Goal: Transaction & Acquisition: Purchase product/service

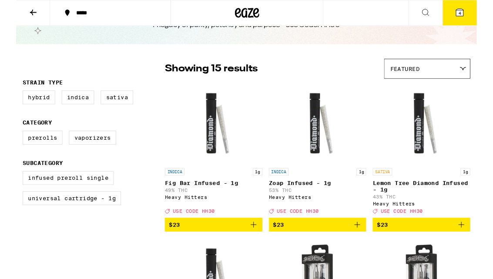
scroll to position [45, 0]
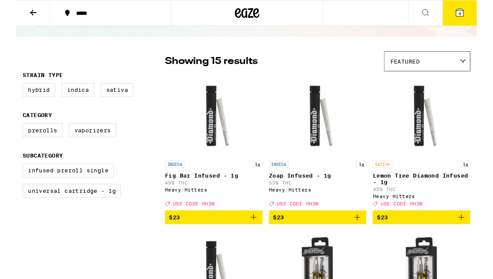
click at [111, 97] on label "Sativa" at bounding box center [108, 96] width 35 height 15
click at [9, 91] on input "Sativa" at bounding box center [9, 90] width 0 height 0
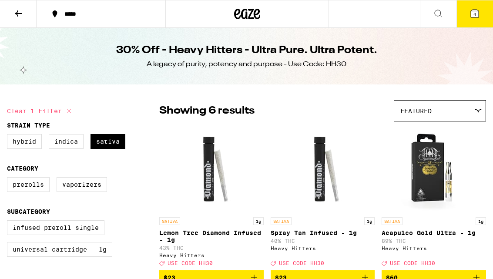
checkbox input "false"
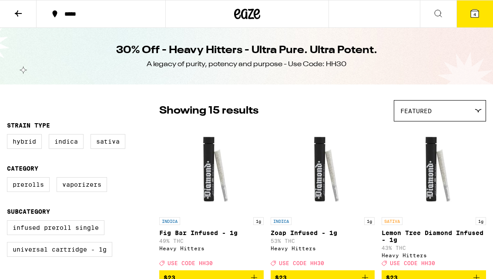
click at [240, 13] on icon at bounding box center [247, 14] width 26 height 16
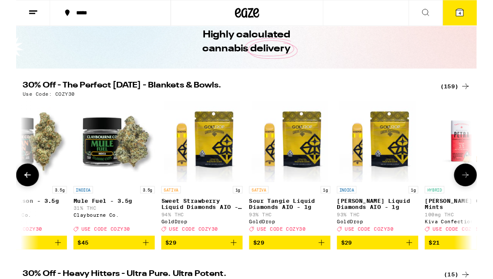
scroll to position [39, 0]
click at [202, 180] on img "Open page for Sweet Strawberry Liquid Diamonds AIO - 1g from GoldDrop" at bounding box center [198, 151] width 81 height 87
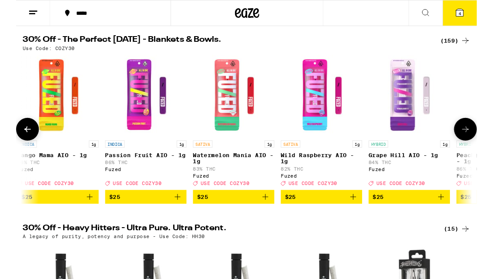
scroll to position [0, 7998]
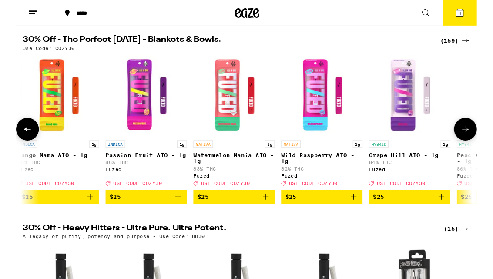
click at [42, 91] on img "Open page for Mango Mama AIO - 1g from Fuzed" at bounding box center [45, 102] width 87 height 87
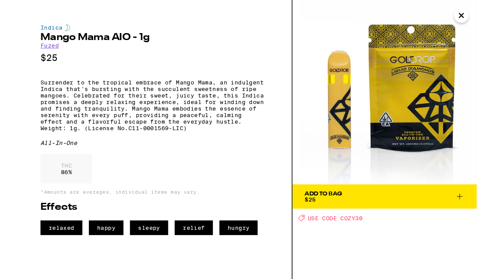
click at [407, 252] on div "Add To Bag $25 Deal Created with Sketch. USE CODE COZY30" at bounding box center [394, 149] width 197 height 299
click at [310, 169] on img at bounding box center [394, 98] width 197 height 197
click at [478, 21] on icon "Close" at bounding box center [476, 16] width 10 height 13
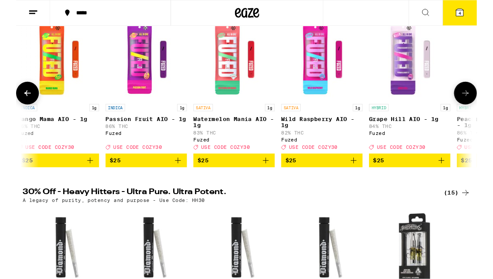
scroll to position [127, 0]
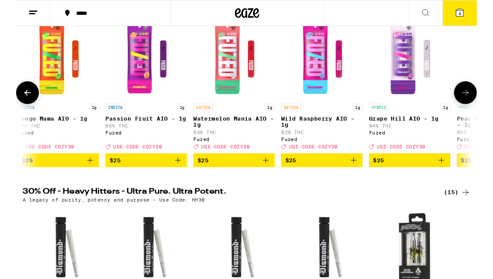
click at [135, 80] on img "Open page for Passion Fruit AIO - 1g from Fuzed" at bounding box center [139, 63] width 87 height 87
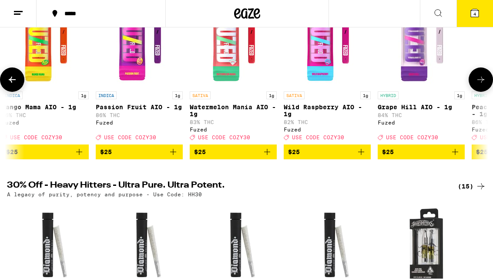
scroll to position [127, 0]
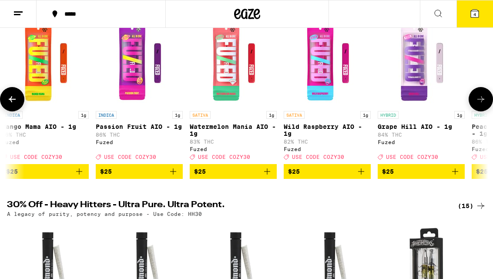
click at [40, 66] on img "Open page for Mango Mama AIO - 1g from Fuzed" at bounding box center [45, 63] width 87 height 87
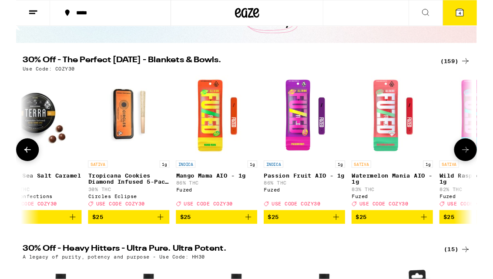
scroll to position [57, 0]
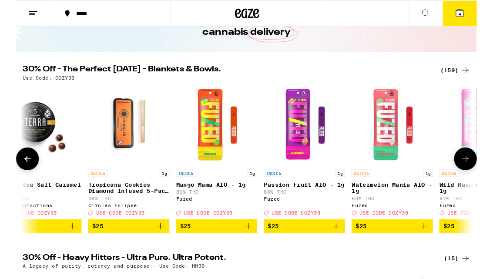
click at [326, 247] on span "$25" at bounding box center [308, 241] width 78 height 10
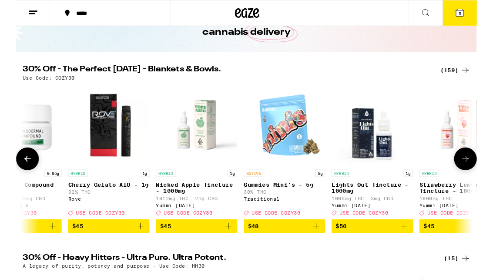
scroll to position [0, 11799]
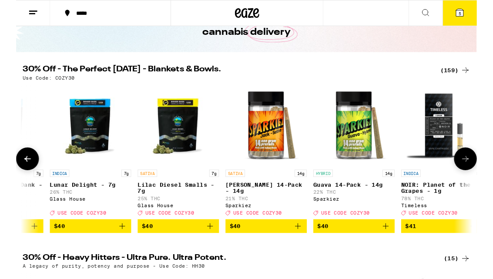
click at [16, 175] on icon at bounding box center [12, 170] width 10 height 10
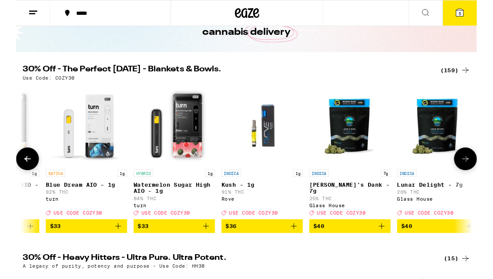
click at [16, 175] on icon at bounding box center [12, 170] width 10 height 10
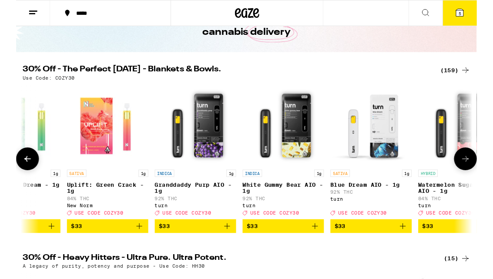
click at [9, 175] on icon at bounding box center [12, 170] width 10 height 10
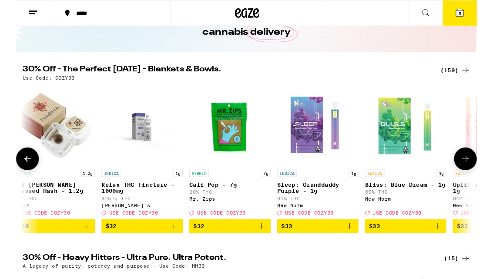
click at [9, 175] on icon at bounding box center [12, 170] width 10 height 10
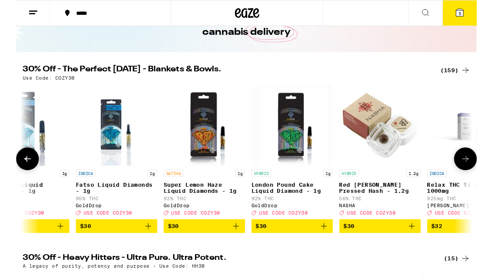
click at [12, 180] on button at bounding box center [12, 170] width 24 height 24
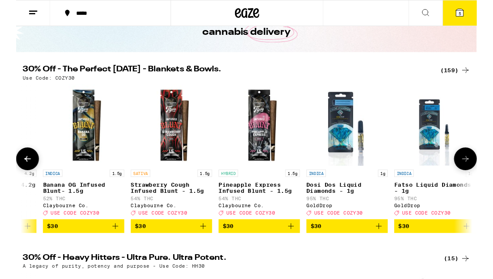
click at [12, 180] on button at bounding box center [12, 170] width 24 height 24
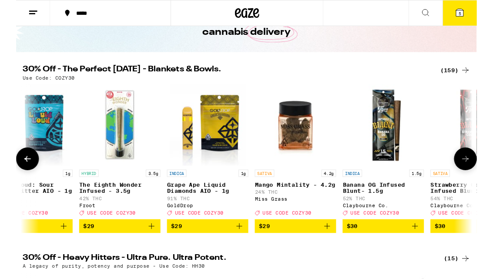
click at [11, 175] on icon at bounding box center [12, 170] width 10 height 10
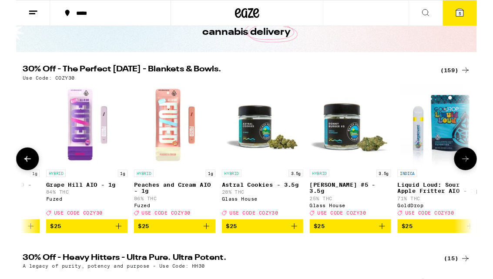
click at [11, 175] on icon at bounding box center [12, 170] width 10 height 10
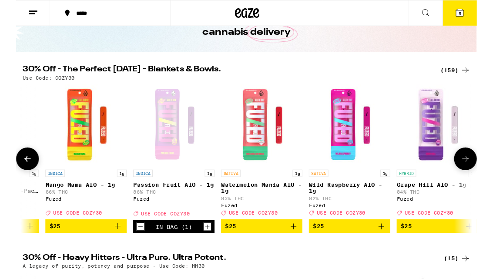
click at [7, 175] on icon at bounding box center [12, 170] width 10 height 10
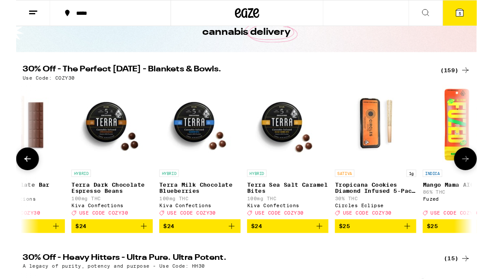
click at [8, 180] on button at bounding box center [12, 170] width 24 height 24
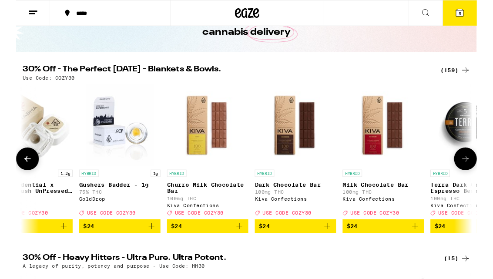
click at [8, 182] on button at bounding box center [12, 170] width 24 height 24
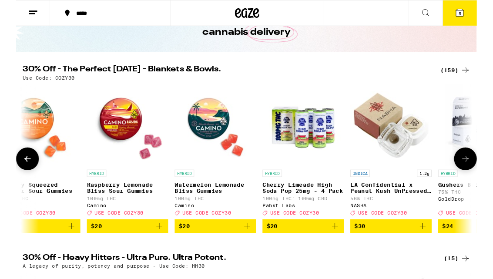
click at [7, 180] on button at bounding box center [12, 170] width 24 height 24
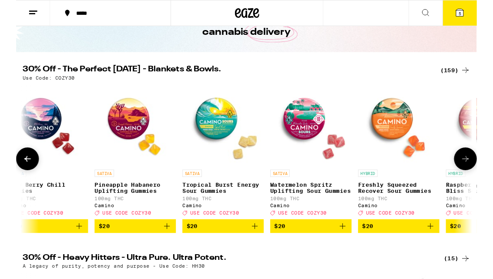
click at [7, 174] on button at bounding box center [12, 170] width 24 height 24
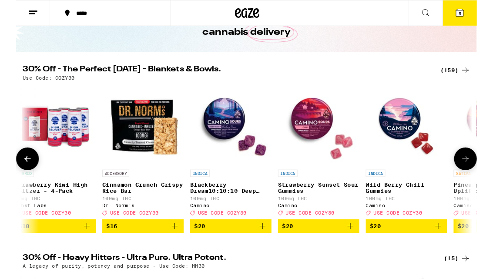
click at [6, 173] on button at bounding box center [12, 170] width 24 height 24
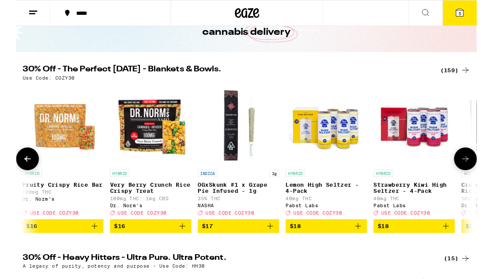
click at [10, 175] on icon at bounding box center [12, 170] width 10 height 10
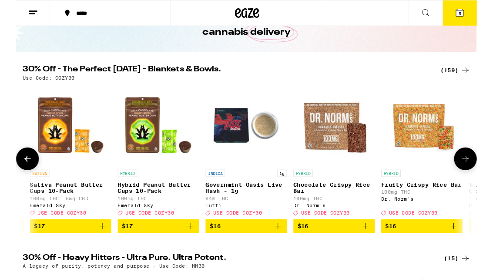
click at [11, 173] on icon at bounding box center [12, 170] width 7 height 6
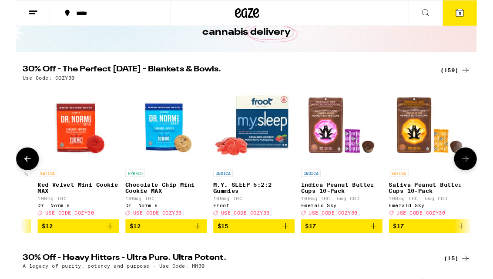
click at [7, 175] on icon at bounding box center [12, 170] width 10 height 10
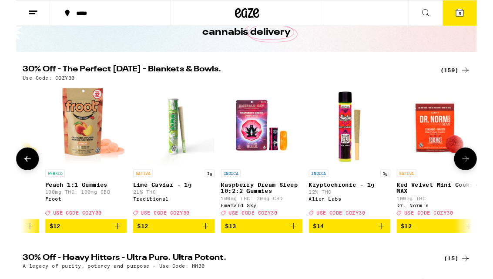
click at [14, 173] on icon at bounding box center [12, 170] width 7 height 6
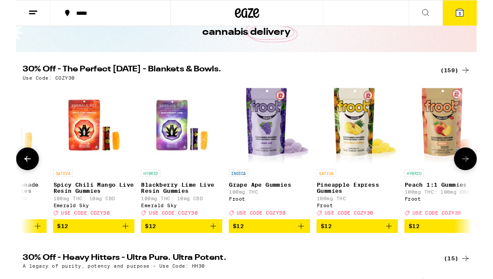
click at [11, 175] on icon at bounding box center [12, 170] width 10 height 10
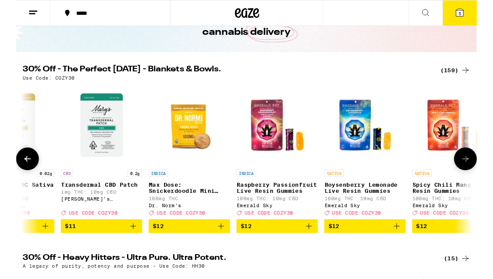
click at [10, 173] on icon at bounding box center [12, 170] width 7 height 6
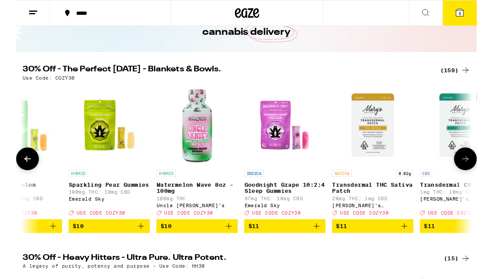
click at [10, 173] on icon at bounding box center [12, 170] width 7 height 6
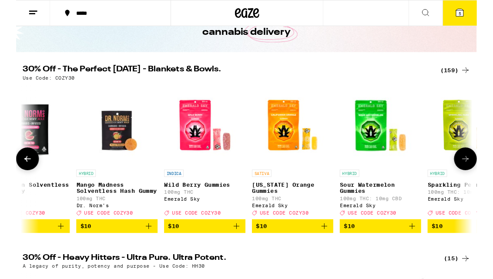
click at [10, 175] on icon at bounding box center [12, 170] width 10 height 10
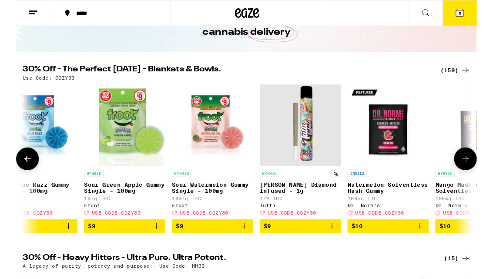
click at [9, 174] on icon at bounding box center [12, 170] width 10 height 10
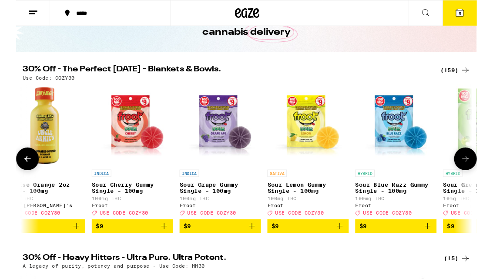
click at [9, 175] on icon at bounding box center [12, 170] width 10 height 10
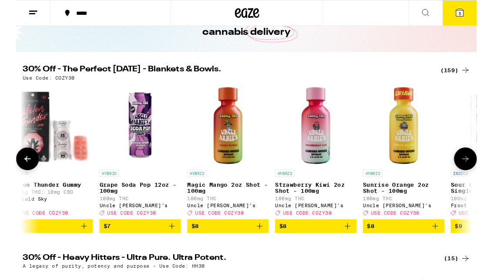
click at [10, 173] on icon at bounding box center [12, 170] width 10 height 10
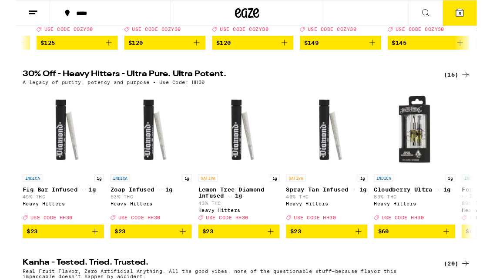
scroll to position [251, 0]
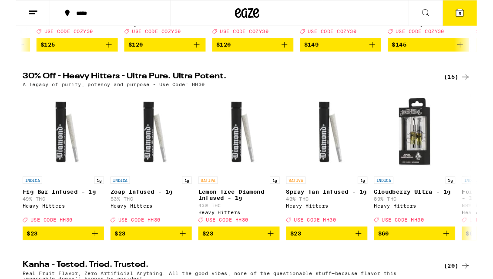
click at [40, 87] on h2 "30% Off - Heavy Hitters - Ultra Pure. Ultra Potent." at bounding box center [225, 82] width 437 height 10
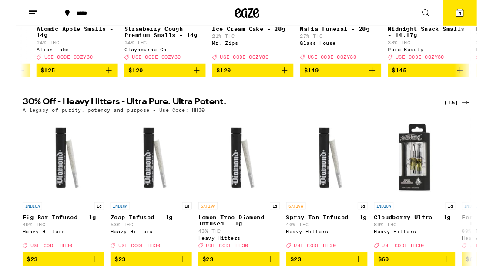
scroll to position [211, 0]
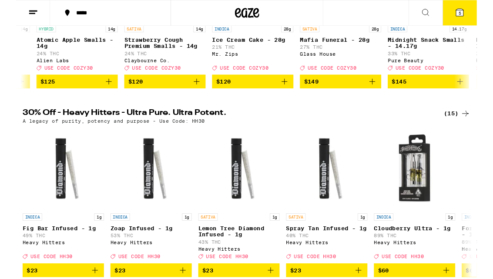
click at [485, 127] on icon at bounding box center [481, 122] width 10 height 10
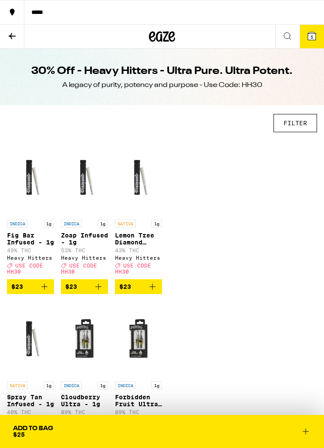
click at [300, 128] on button "FILTER" at bounding box center [295, 123] width 44 height 18
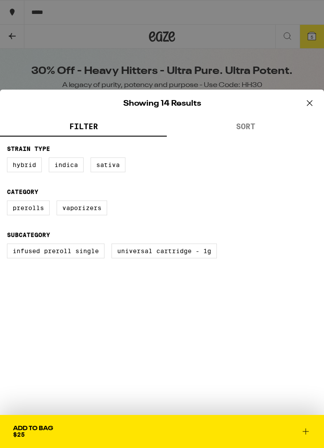
click at [21, 165] on label "Hybrid" at bounding box center [24, 165] width 35 height 15
click at [0, 0] on input "Hybrid" at bounding box center [0, 0] width 0 height 0
checkbox input "true"
click at [89, 215] on label "Vaporizers" at bounding box center [82, 208] width 50 height 15
click at [0, 0] on input "Vaporizers" at bounding box center [0, 0] width 0 height 0
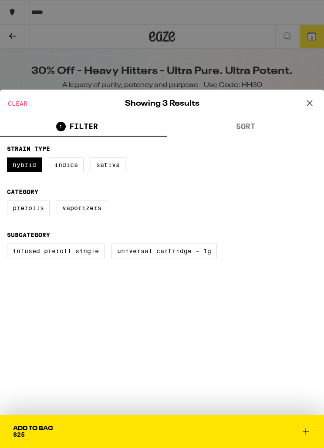
checkbox input "true"
click at [308, 108] on icon at bounding box center [309, 103] width 13 height 13
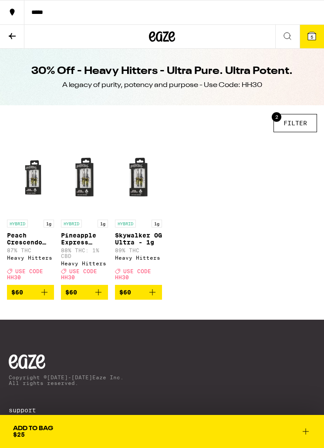
click at [13, 35] on icon at bounding box center [12, 36] width 10 height 10
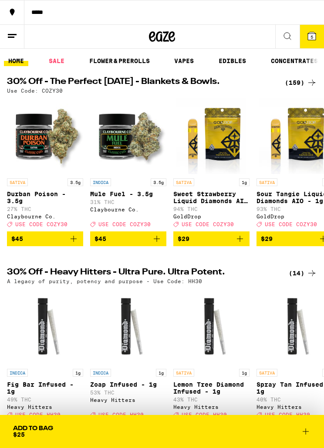
click at [3, 34] on button at bounding box center [12, 37] width 24 height 24
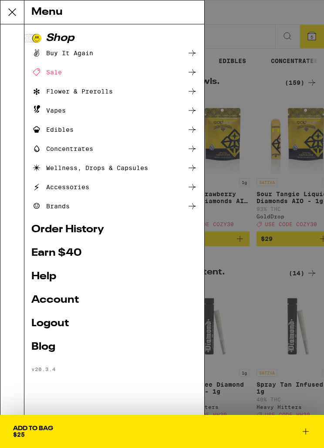
click at [7, 35] on div "Menu Shop Buy It Again Sale Flower & Prerolls Vapes Edibles Concentrates Wellne…" at bounding box center [162, 224] width 324 height 448
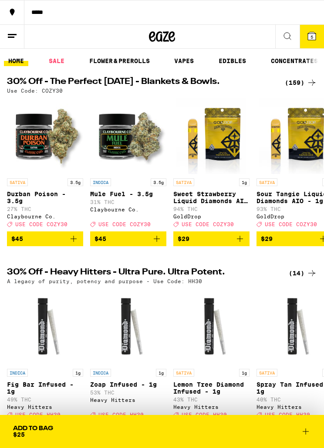
click at [6, 33] on button at bounding box center [12, 37] width 24 height 24
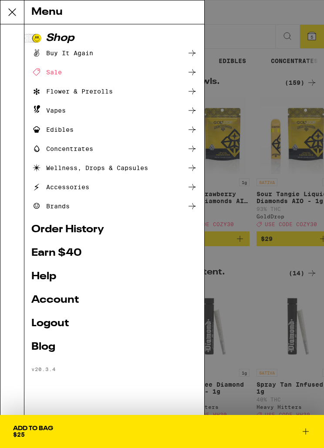
click at [192, 71] on icon at bounding box center [192, 72] width 10 height 10
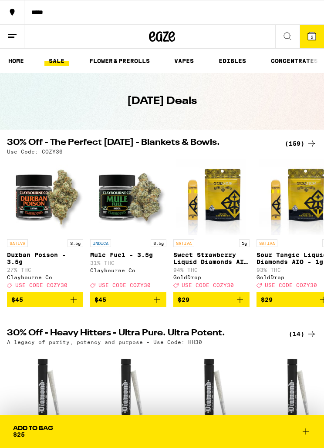
click at [182, 61] on link "VAPES" at bounding box center [184, 61] width 28 height 10
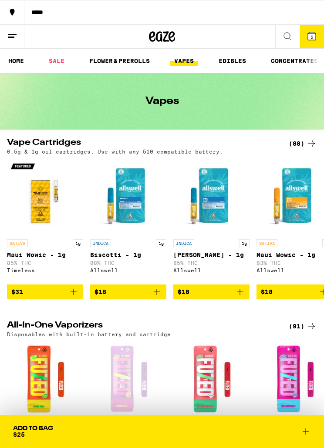
click at [59, 62] on link "SALE" at bounding box center [56, 61] width 24 height 10
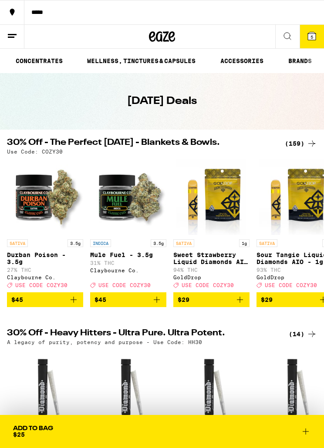
scroll to position [0, 257]
click at [303, 142] on div "(159)" at bounding box center [301, 143] width 32 height 10
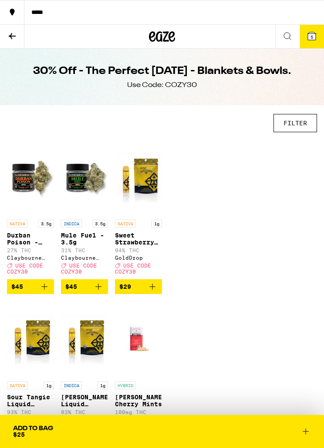
click at [296, 125] on button "FILTER" at bounding box center [295, 123] width 44 height 18
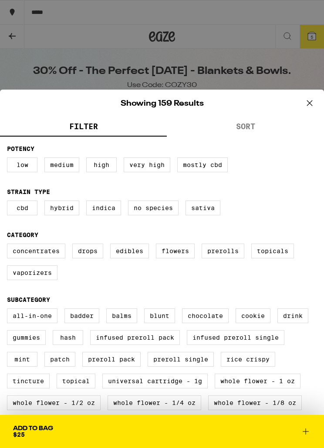
click at [146, 169] on label "Very High" at bounding box center [147, 165] width 47 height 15
click at [0, 0] on input "Very High" at bounding box center [0, 0] width 0 height 0
checkbox input "true"
click at [107, 169] on label "High" at bounding box center [101, 165] width 30 height 15
click at [0, 0] on input "High" at bounding box center [0, 0] width 0 height 0
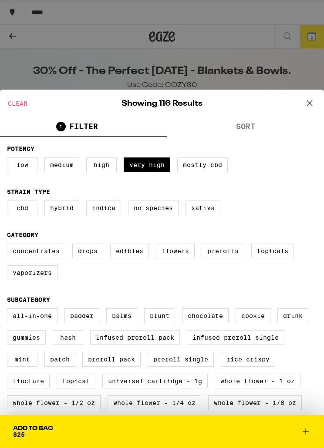
checkbox input "true"
click at [68, 215] on label "Hybrid" at bounding box center [61, 208] width 35 height 15
click at [0, 0] on input "Hybrid" at bounding box center [0, 0] width 0 height 0
checkbox input "true"
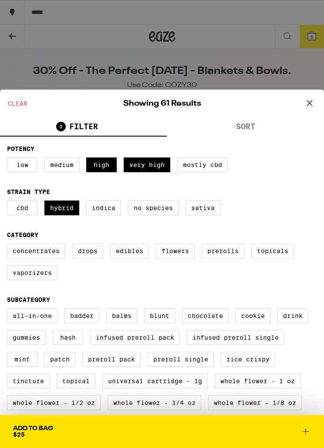
click at [43, 279] on label "Vaporizers" at bounding box center [32, 273] width 50 height 15
click at [0, 0] on input "Vaporizers" at bounding box center [0, 0] width 0 height 0
checkbox input "true"
click at [40, 279] on label "All-In-One" at bounding box center [32, 316] width 50 height 15
click at [0, 0] on input "All-In-One" at bounding box center [0, 0] width 0 height 0
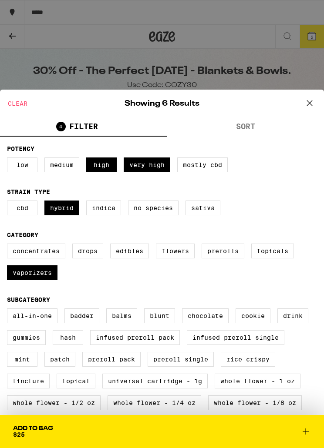
checkbox input "true"
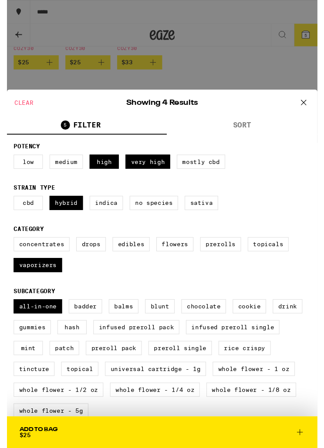
click at [315, 110] on icon at bounding box center [309, 107] width 13 height 13
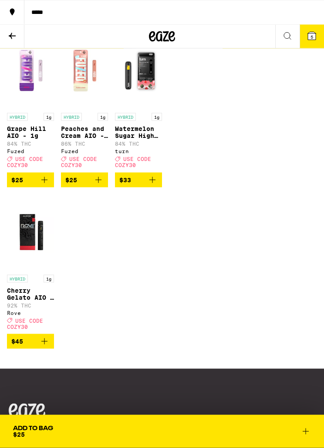
scroll to position [102, 0]
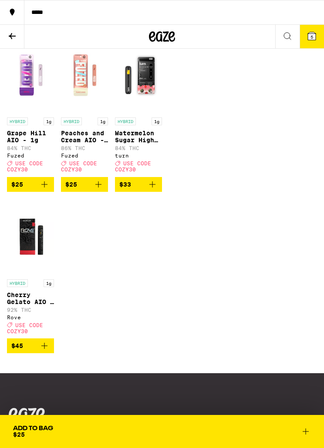
click at [40, 244] on img "Open page for Cherry Gelato AIO - 1g from Rove" at bounding box center [30, 237] width 47 height 76
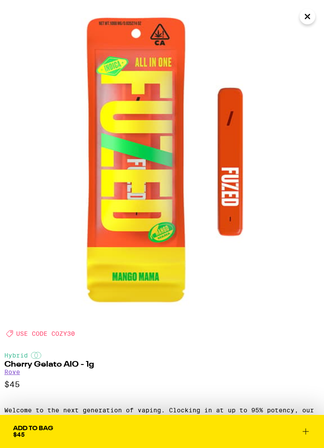
click at [308, 19] on icon "Close" at bounding box center [307, 16] width 10 height 13
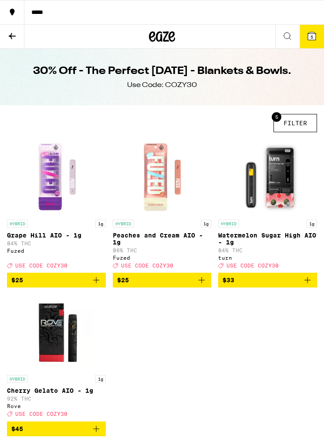
click at [10, 36] on icon at bounding box center [12, 36] width 7 height 6
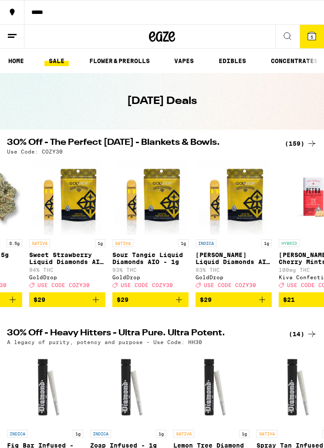
scroll to position [0, 116]
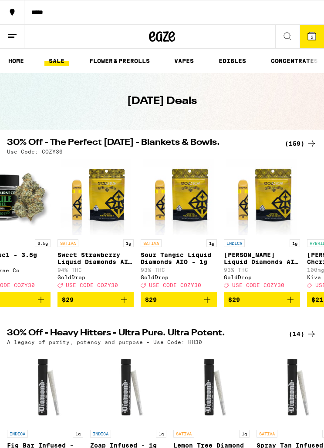
click at [187, 279] on span "$29" at bounding box center [178, 300] width 67 height 10
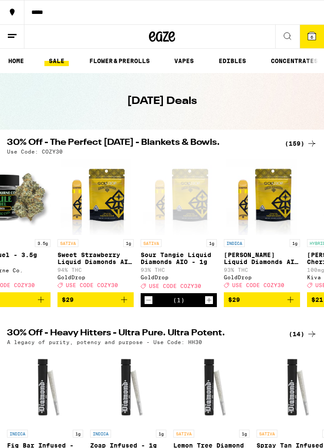
click at [199, 222] on div "Open page for Sour Tangie Liquid Diamonds AIO - 1g from GoldDrop" at bounding box center [178, 197] width 71 height 76
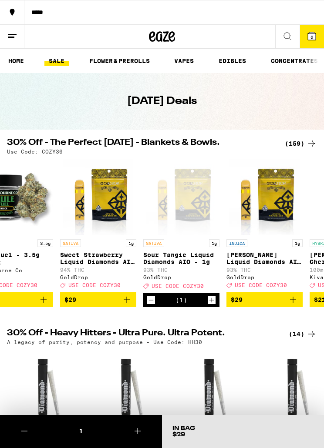
scroll to position [0, 113]
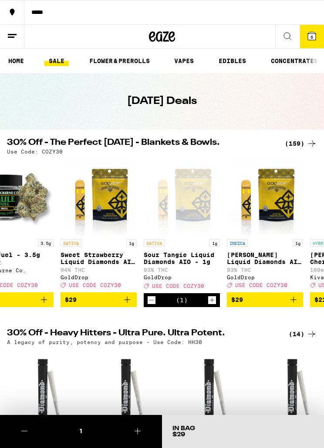
click at [113, 217] on img "Open page for Sweet Strawberry Liquid Diamonds AIO - 1g from GoldDrop" at bounding box center [99, 197] width 71 height 76
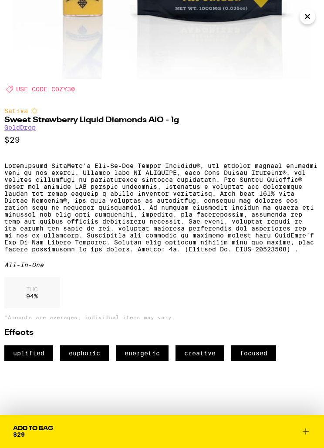
scroll to position [273, 0]
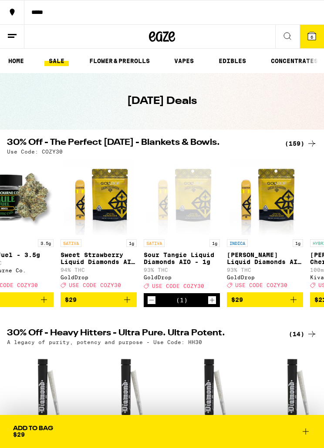
click at [282, 197] on img "Open page for King Louis Liquid Diamonds AIO - 1g from GoldDrop" at bounding box center [264, 197] width 71 height 76
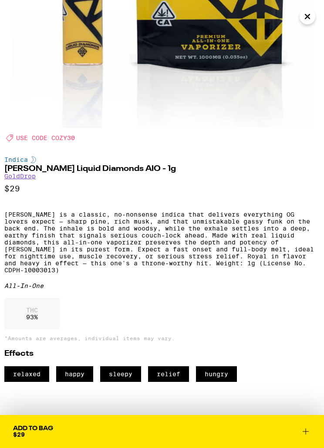
scroll to position [145, 0]
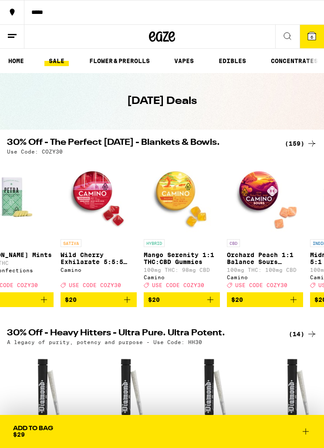
scroll to position [0, 610]
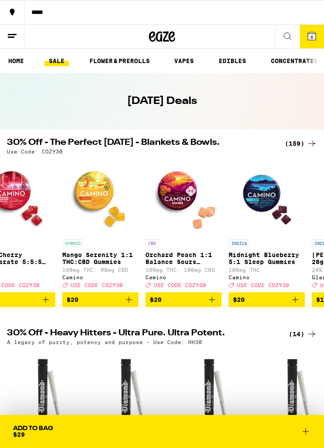
click at [181, 279] on div "CBD Orchard Peach 1:1 Balance [PERSON_NAME] Gummies 100mg THC: 100mg CBD Camino…" at bounding box center [183, 263] width 76 height 49
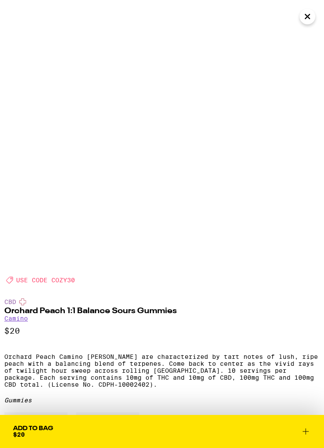
scroll to position [76, 0]
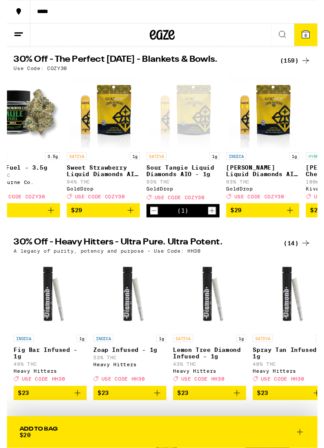
scroll to position [0, 145]
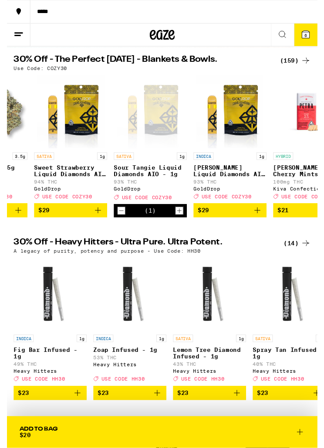
click at [317, 40] on button "6" at bounding box center [311, 37] width 24 height 24
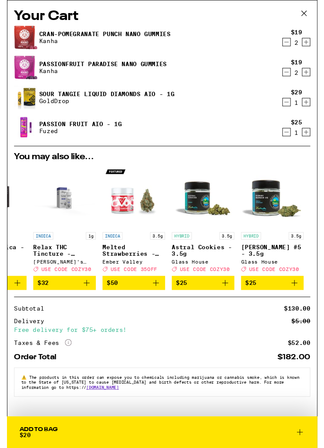
scroll to position [3, 0]
click at [317, 16] on button at bounding box center [309, 14] width 27 height 28
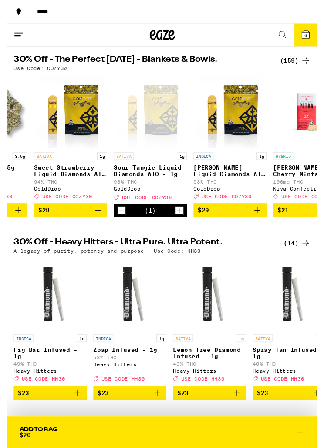
click at [322, 34] on button "6" at bounding box center [311, 37] width 24 height 24
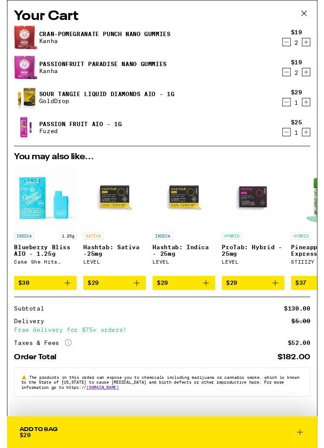
click at [313, 279] on button "Add To Bag $20" at bounding box center [162, 451] width 324 height 33
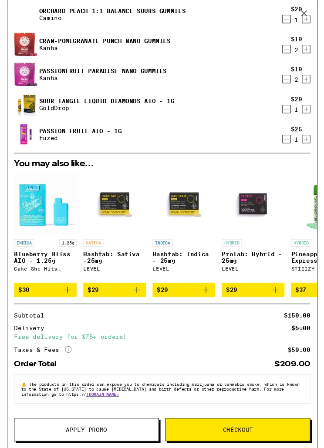
scroll to position [34, 0]
click at [123, 279] on button "Apply Promo" at bounding box center [82, 449] width 151 height 24
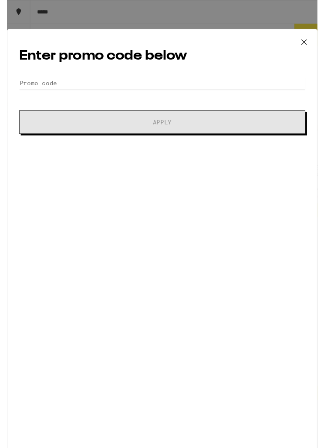
click at [313, 41] on icon at bounding box center [309, 43] width 5 height 5
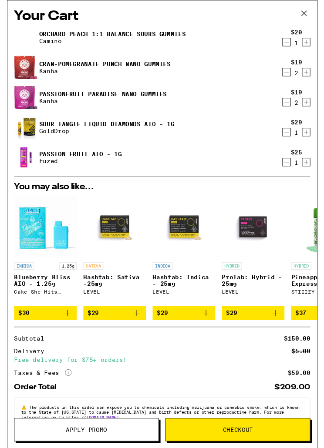
click at [317, 17] on button at bounding box center [309, 14] width 27 height 28
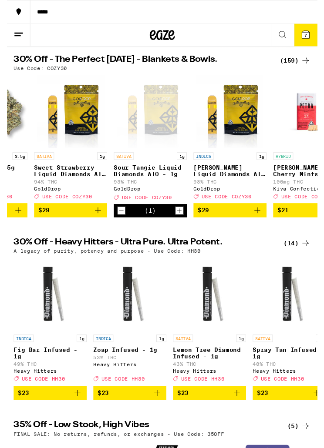
click at [308, 41] on icon at bounding box center [311, 36] width 10 height 10
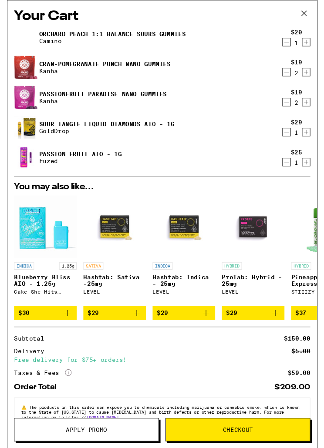
click at [130, 279] on button "Apply Promo" at bounding box center [82, 449] width 151 height 24
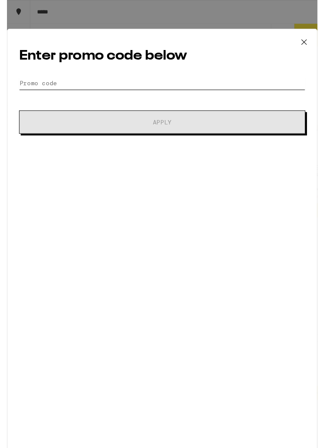
click at [61, 87] on input "Promo Code" at bounding box center [162, 87] width 299 height 13
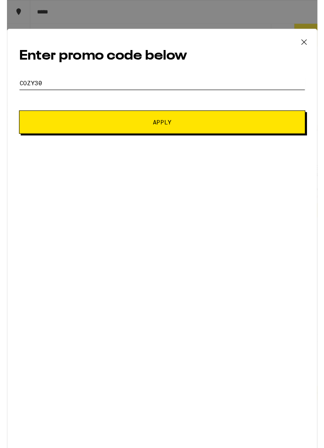
type input "Cozy30"
click at [266, 136] on button "Apply" at bounding box center [162, 127] width 299 height 24
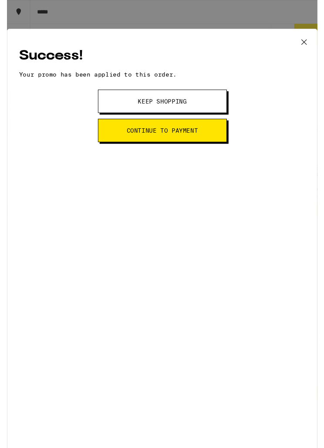
click at [213, 134] on button "Continue to payment" at bounding box center [162, 136] width 135 height 24
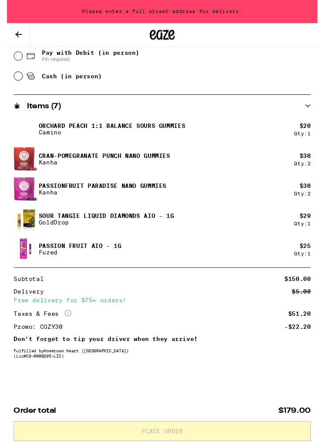
scroll to position [394, 0]
click at [321, 133] on div "**********" at bounding box center [162, 90] width 324 height 756
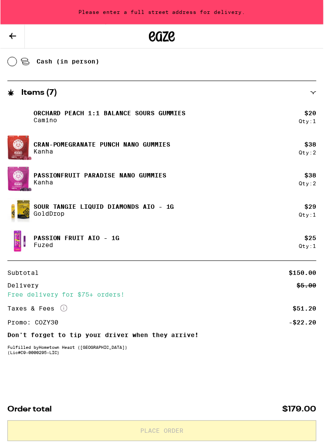
scroll to position [414, 0]
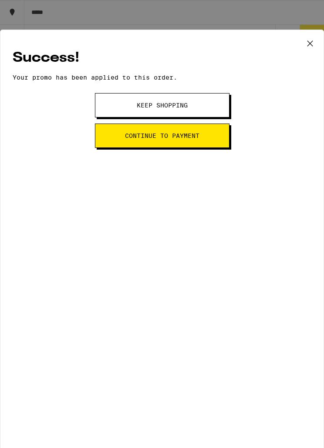
click at [215, 108] on button "Keep Shopping" at bounding box center [162, 105] width 135 height 24
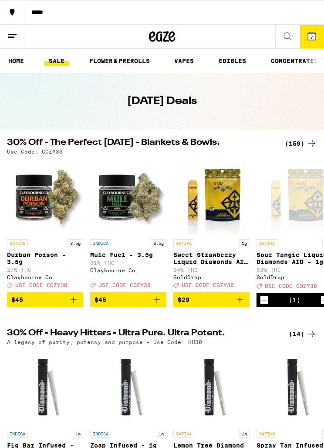
click at [316, 40] on icon at bounding box center [312, 36] width 8 height 8
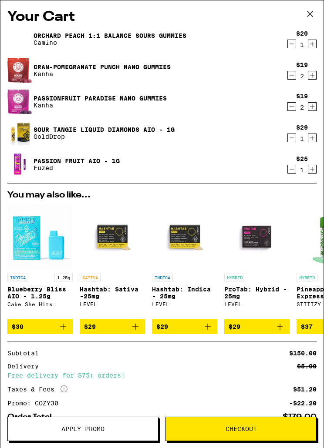
click at [295, 47] on icon "Decrement" at bounding box center [292, 44] width 8 height 10
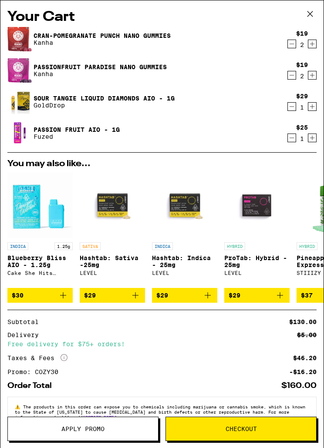
click at [21, 41] on img at bounding box center [19, 39] width 24 height 26
click at [22, 39] on img at bounding box center [19, 39] width 24 height 26
click at [293, 44] on icon "Decrement" at bounding box center [292, 44] width 8 height 10
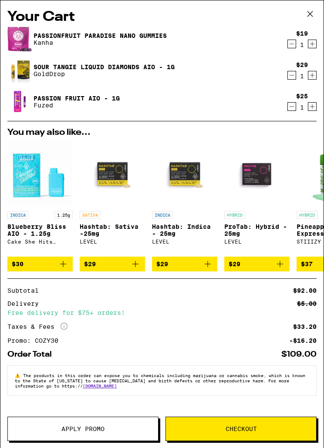
click at [14, 35] on img at bounding box center [19, 39] width 24 height 26
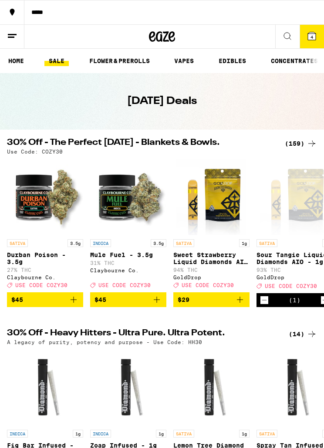
click at [287, 34] on icon at bounding box center [287, 36] width 10 height 10
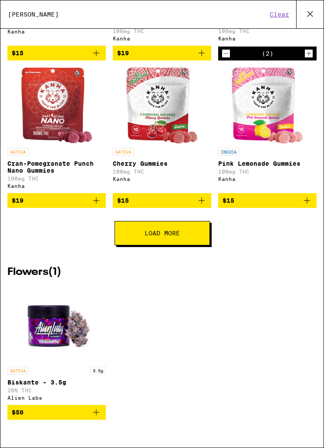
scroll to position [273, 0]
type input "[PERSON_NAME]"
click at [81, 195] on span "$19" at bounding box center [57, 200] width 90 height 10
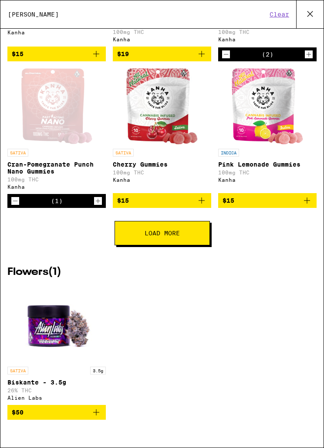
scroll to position [269, 0]
click at [188, 242] on button "Load More" at bounding box center [161, 233] width 95 height 24
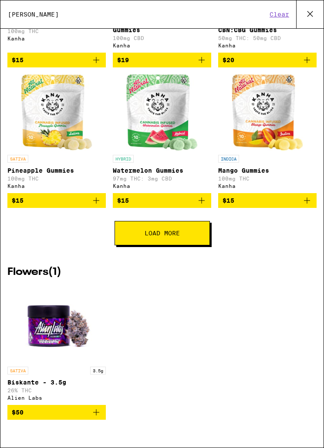
scroll to position [572, 0]
click at [143, 225] on button "Load More" at bounding box center [161, 233] width 95 height 24
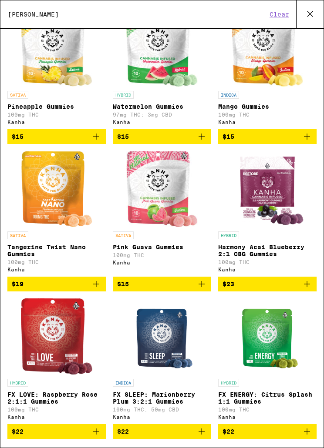
scroll to position [618, 0]
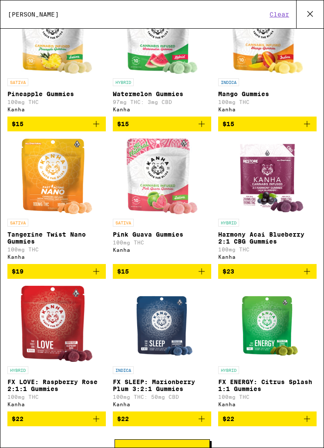
click at [45, 215] on img "Open page for Tangerine Twist Nano Gummies from Kanha" at bounding box center [56, 176] width 71 height 76
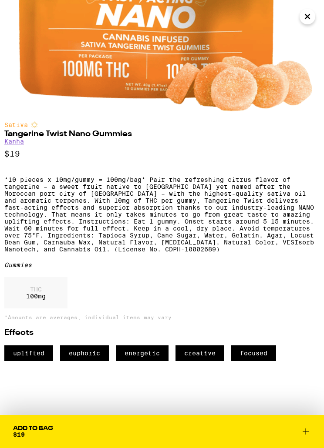
scroll to position [236, 0]
click at [309, 17] on icon "Close" at bounding box center [307, 16] width 10 height 13
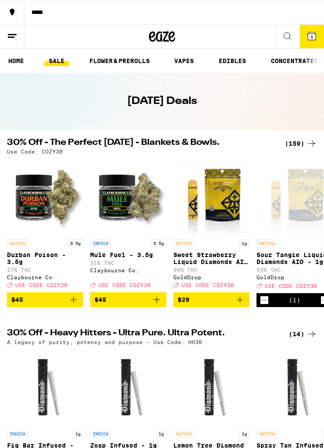
click at [320, 35] on button "5" at bounding box center [311, 37] width 24 height 24
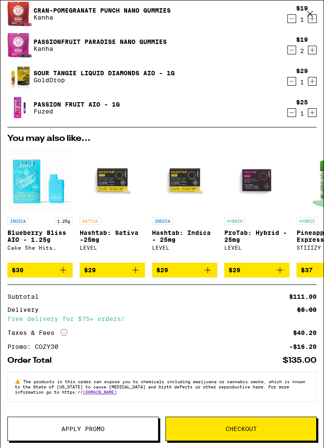
scroll to position [36, 0]
